Goal: Check status: Check status

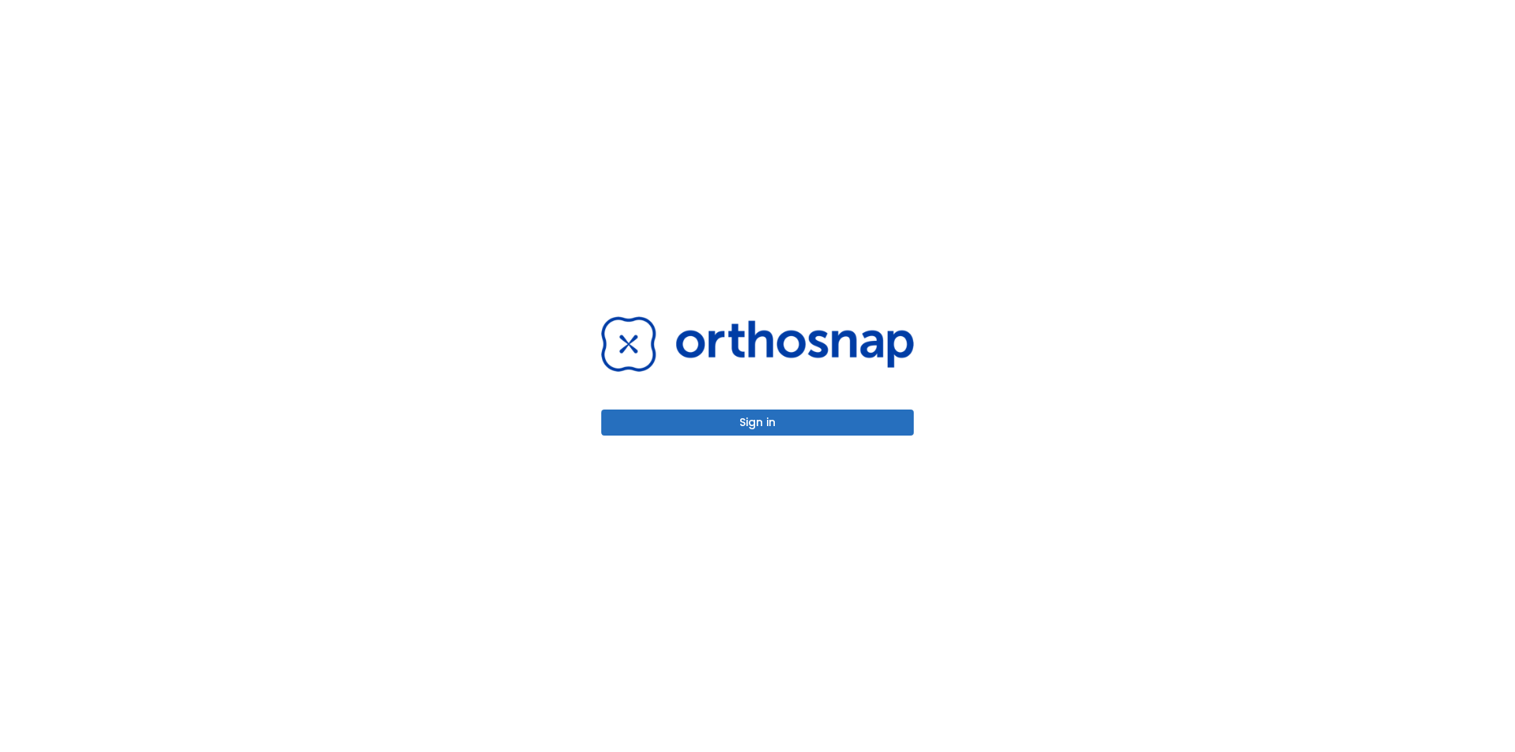
click at [757, 420] on button "Sign in" at bounding box center [757, 422] width 312 height 26
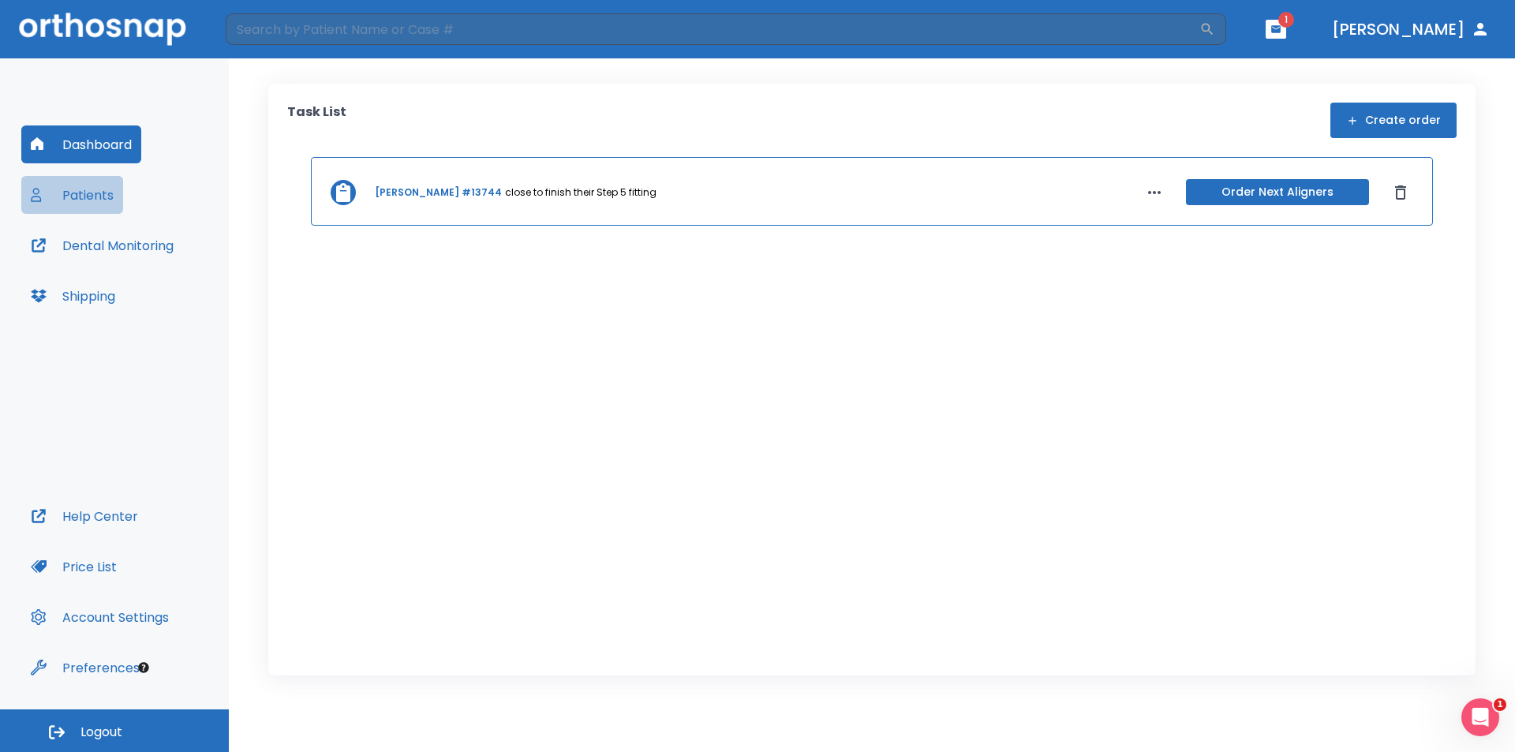
click at [109, 190] on button "Patients" at bounding box center [72, 195] width 102 height 38
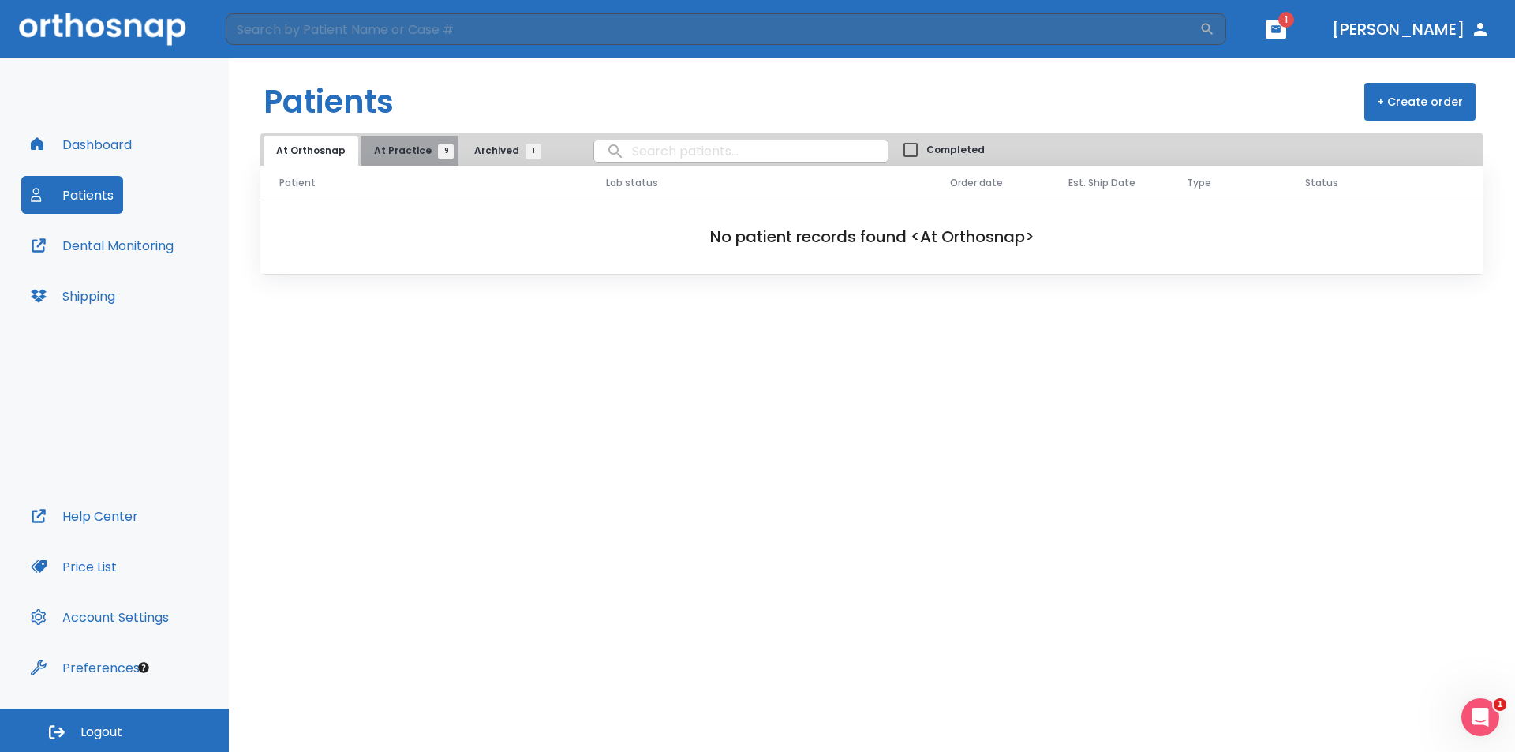
click at [423, 140] on button "At Practice 9" at bounding box center [409, 151] width 97 height 30
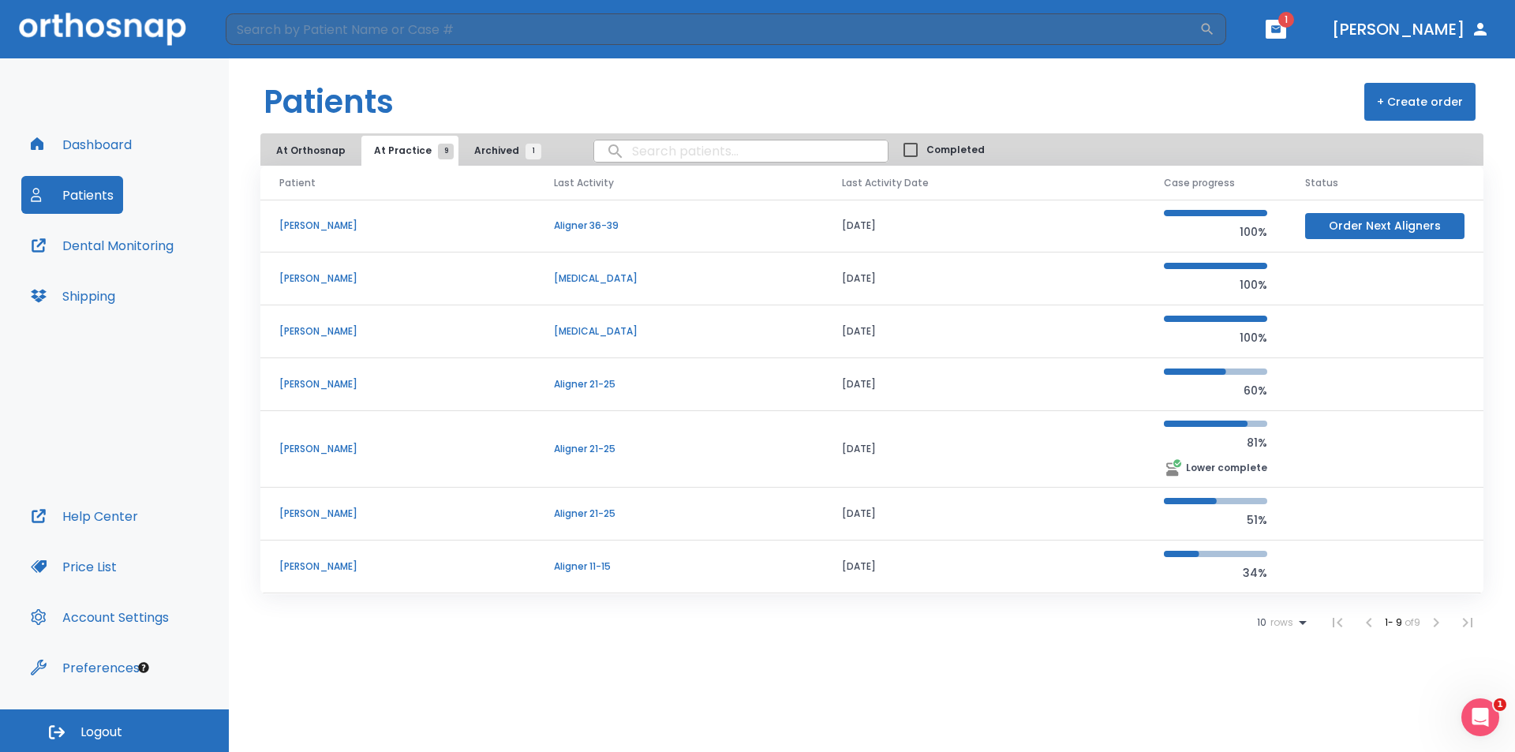
click at [1280, 26] on icon "button" at bounding box center [1275, 28] width 9 height 7
click at [1258, 70] on li "[PERSON_NAME] 1" at bounding box center [1271, 65] width 168 height 32
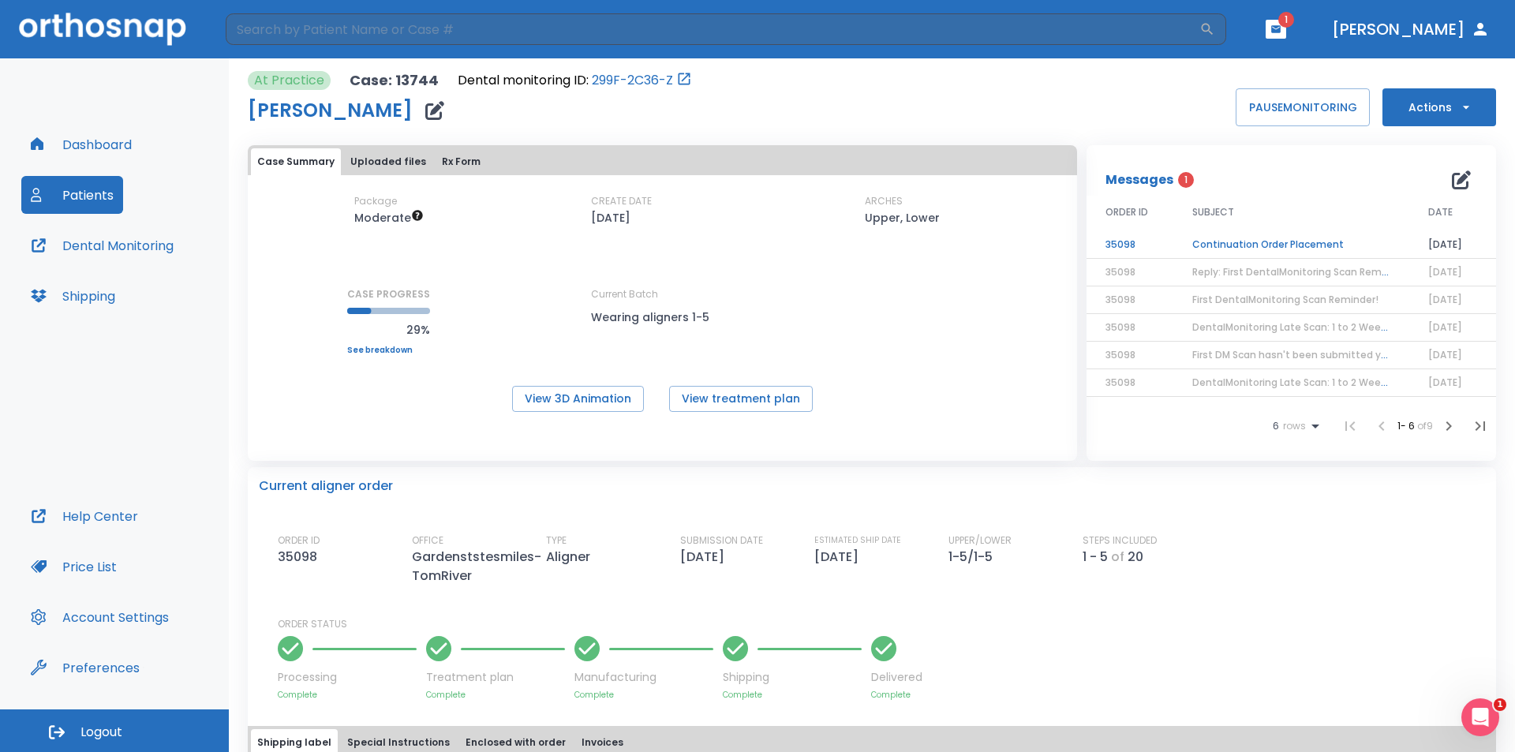
click at [1247, 248] on td "Continuation Order Placement" at bounding box center [1291, 245] width 236 height 28
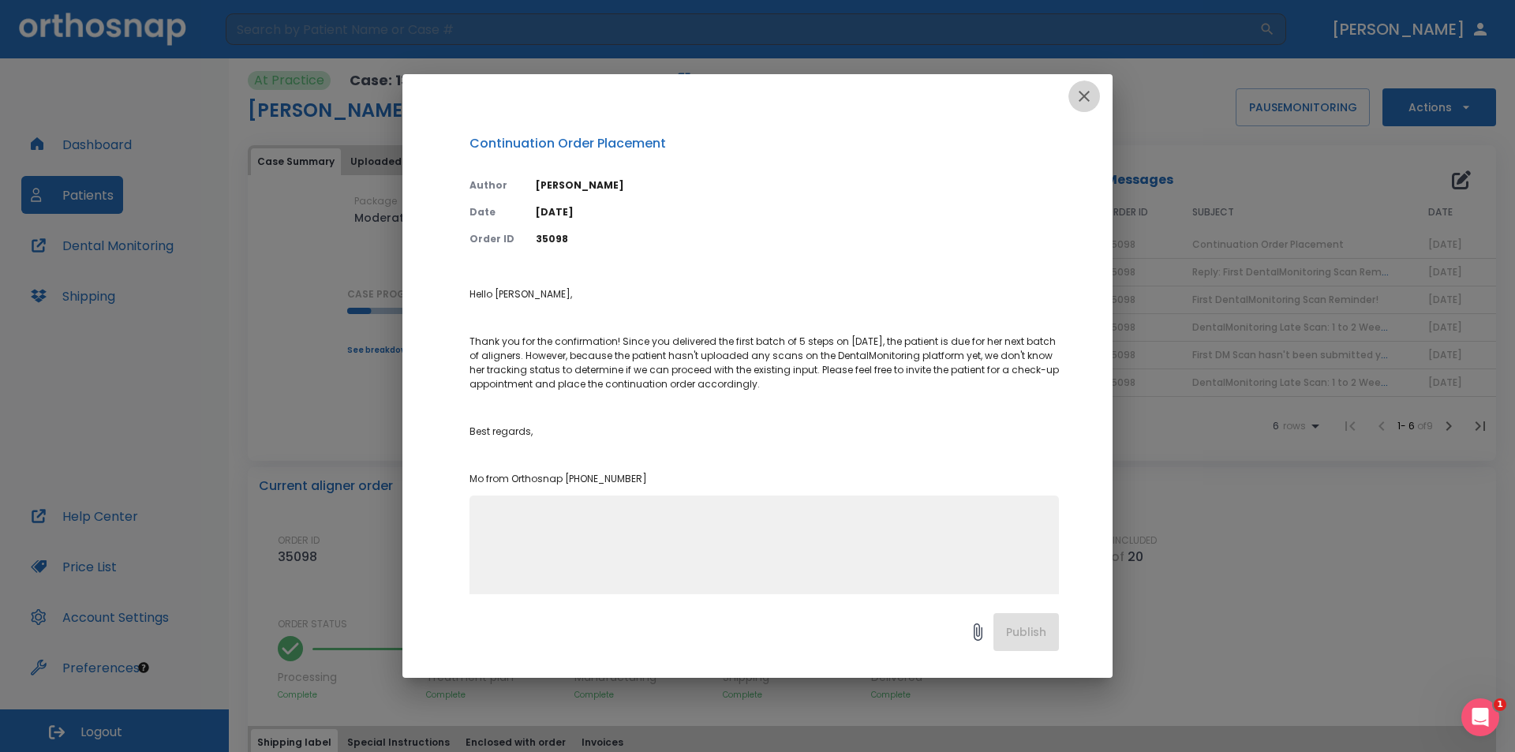
click at [1086, 91] on icon "button" at bounding box center [1084, 96] width 19 height 19
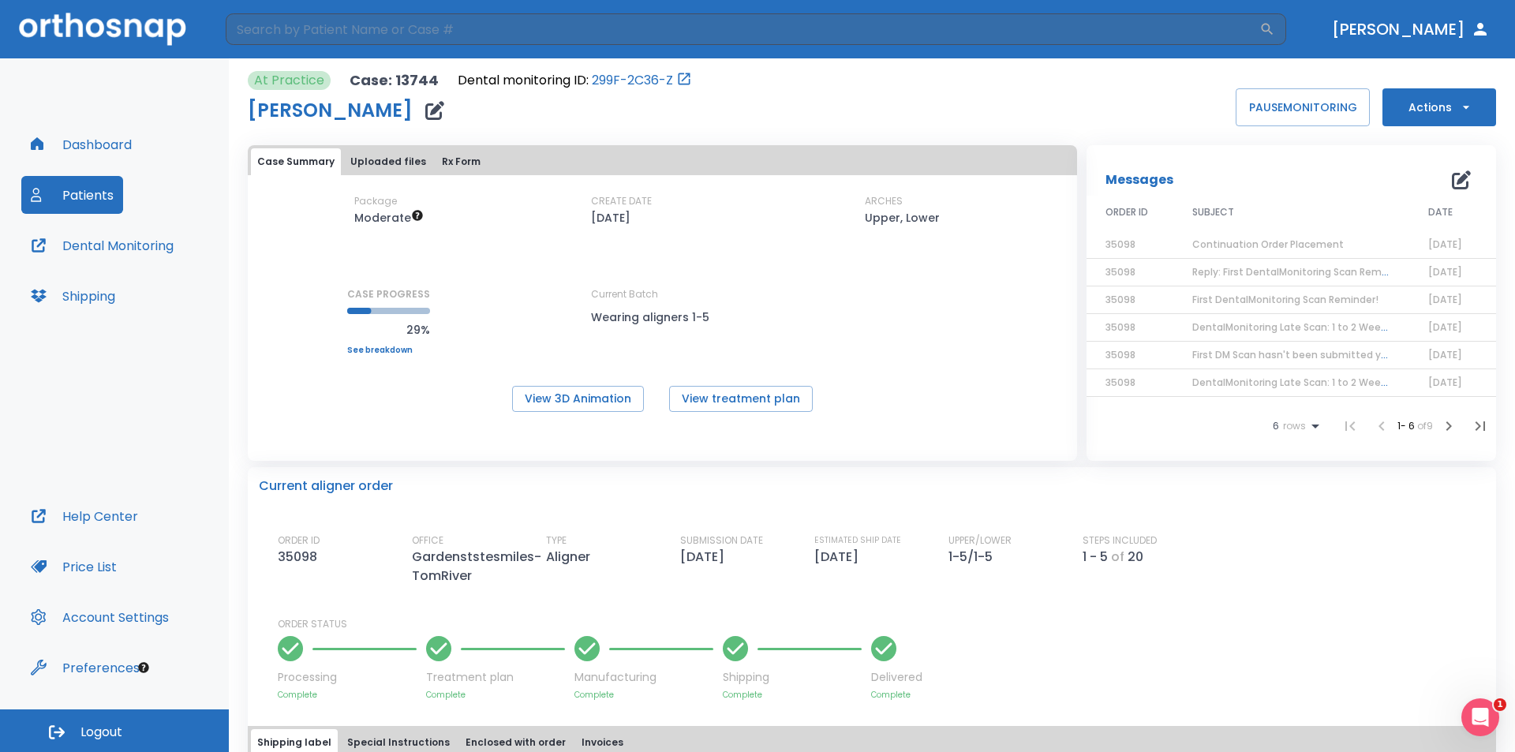
click at [88, 195] on button "Patients" at bounding box center [72, 195] width 102 height 38
